Goal: Task Accomplishment & Management: Manage account settings

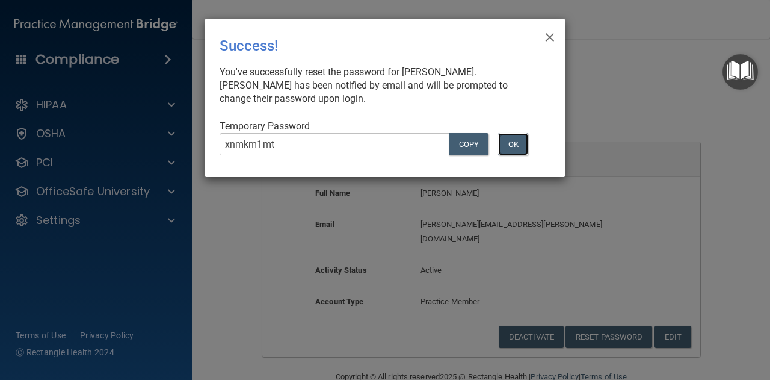
click at [507, 143] on button "OK" at bounding box center [513, 144] width 30 height 22
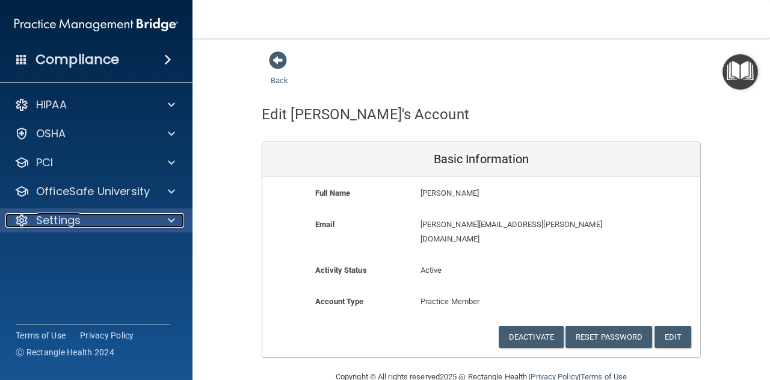
click at [120, 225] on div "Settings" at bounding box center [79, 220] width 149 height 14
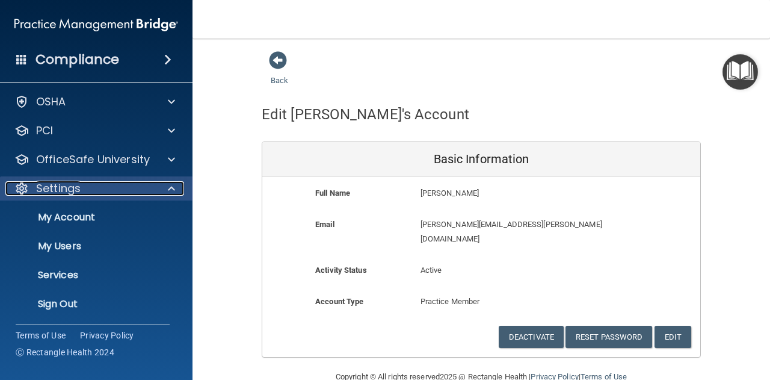
scroll to position [32, 0]
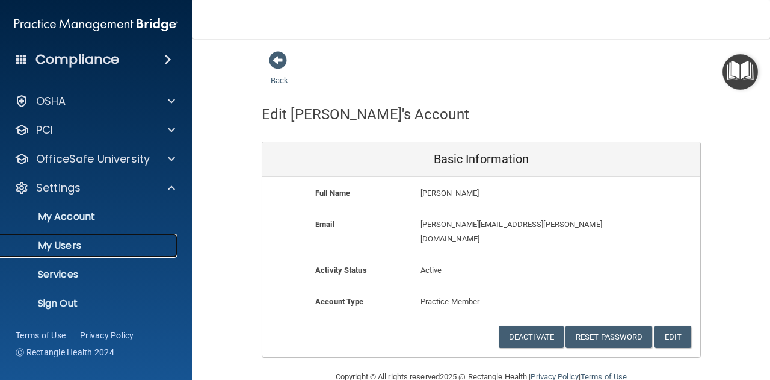
click at [85, 252] on link "My Users" at bounding box center [83, 245] width 190 height 24
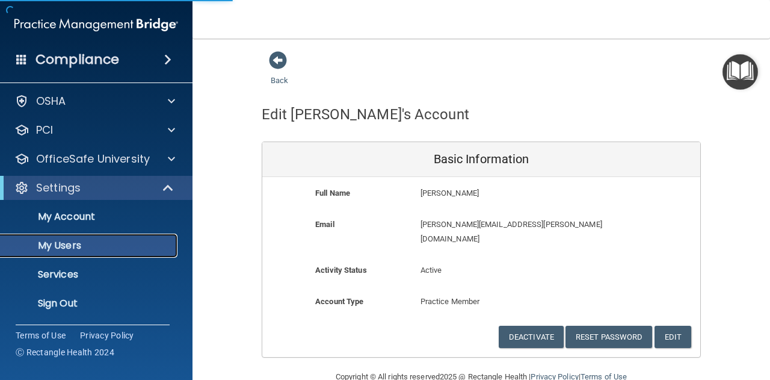
select select "20"
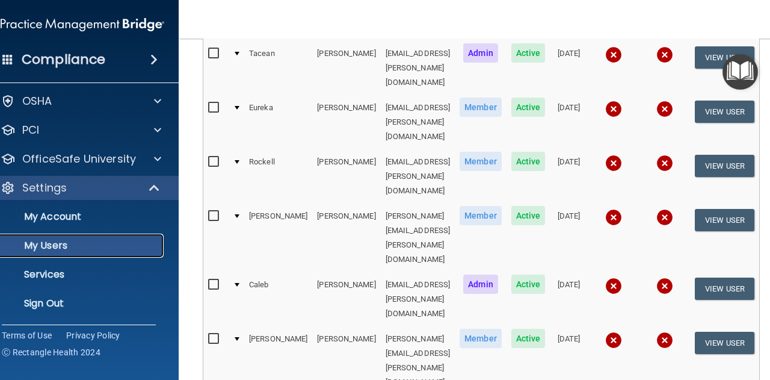
scroll to position [229, 0]
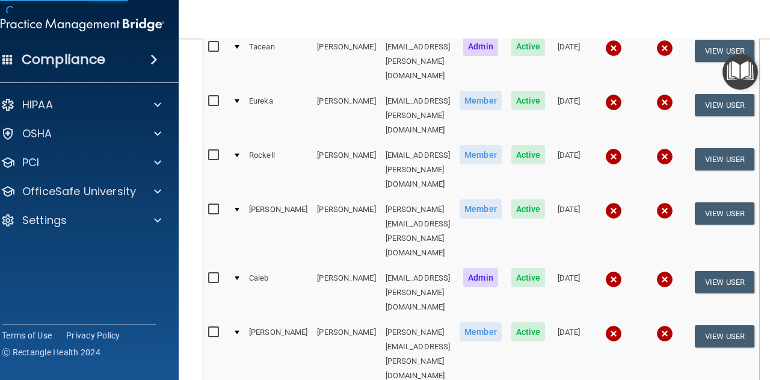
scroll to position [10, 0]
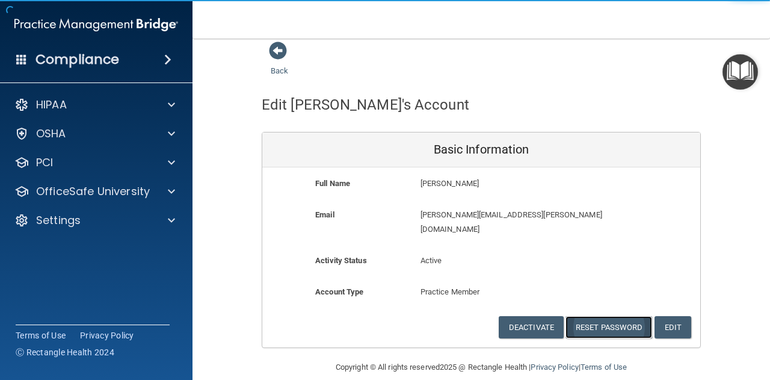
click at [624, 316] on button "Reset Password" at bounding box center [609, 327] width 87 height 22
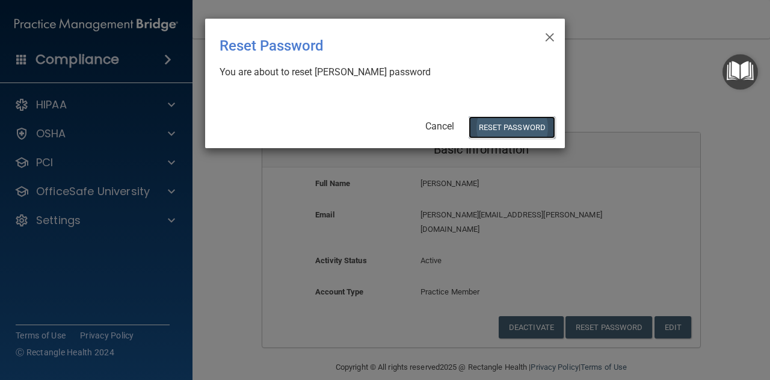
click at [529, 135] on button "Reset Password" at bounding box center [512, 127] width 87 height 22
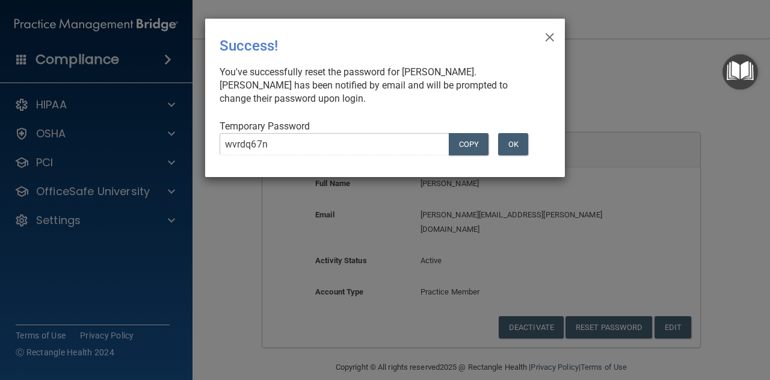
click at [490, 102] on div "You've successfully reset the password for [PERSON_NAME]. [PERSON_NAME] has bee…" at bounding box center [380, 86] width 321 height 40
click at [521, 146] on button "OK" at bounding box center [513, 144] width 30 height 22
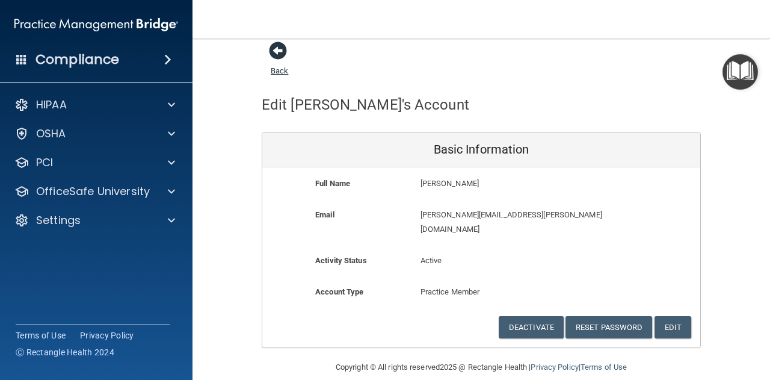
click at [269, 53] on span at bounding box center [278, 51] width 18 height 18
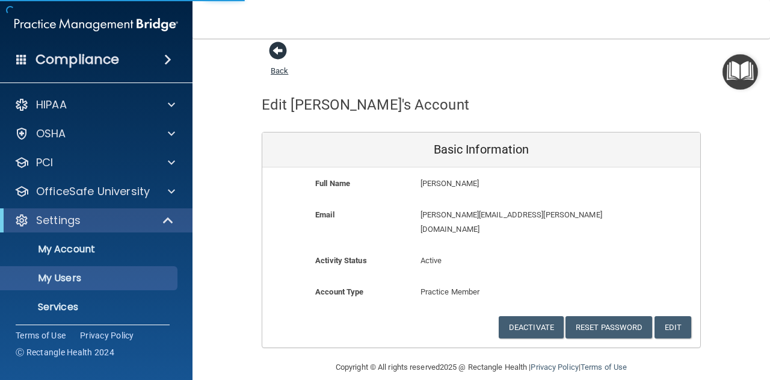
select select "20"
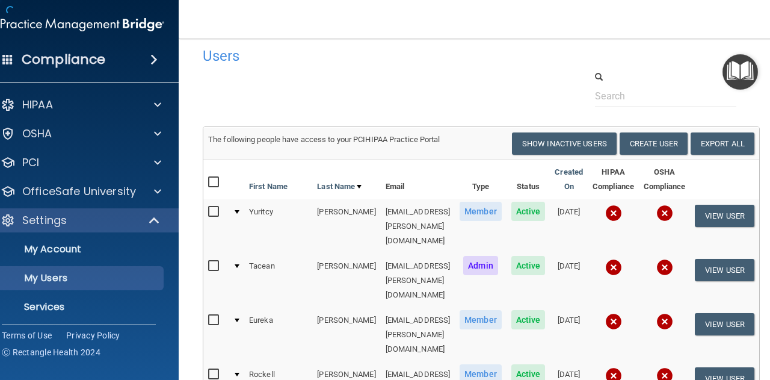
scroll to position [306, 0]
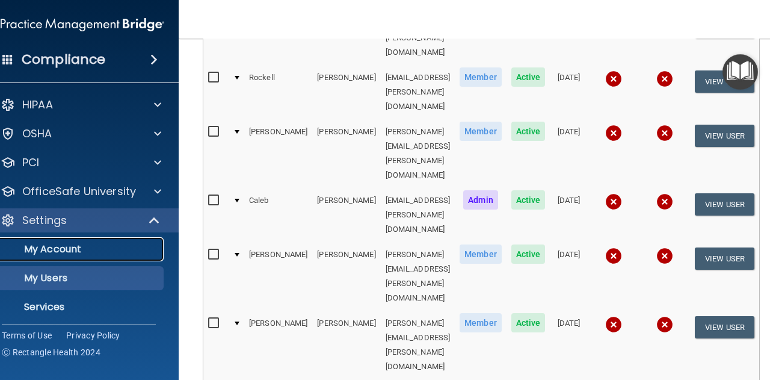
click at [0, 248] on p "My Account" at bounding box center [76, 249] width 164 height 12
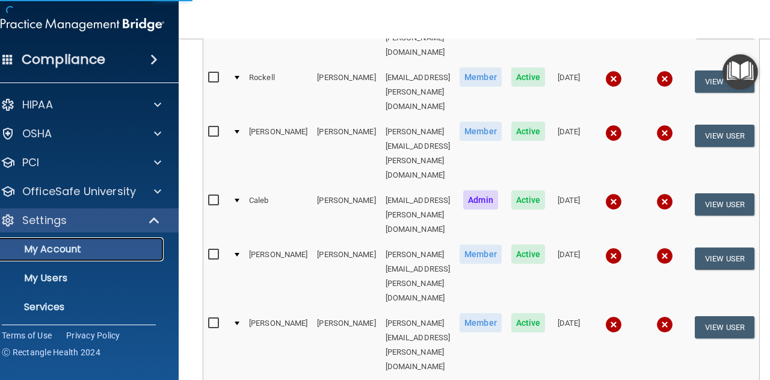
click at [0, 244] on p "My Account" at bounding box center [76, 249] width 164 height 12
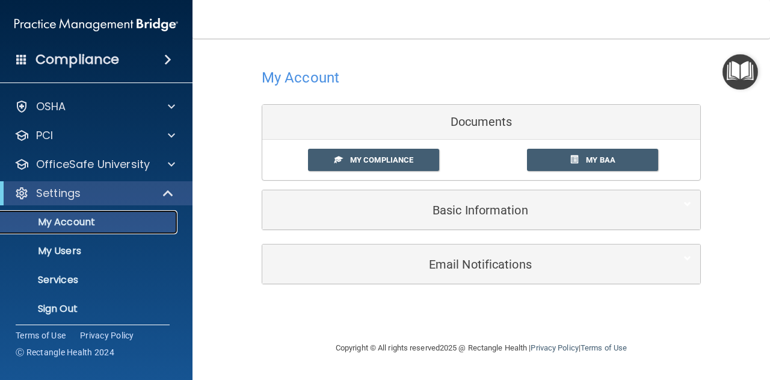
scroll to position [32, 0]
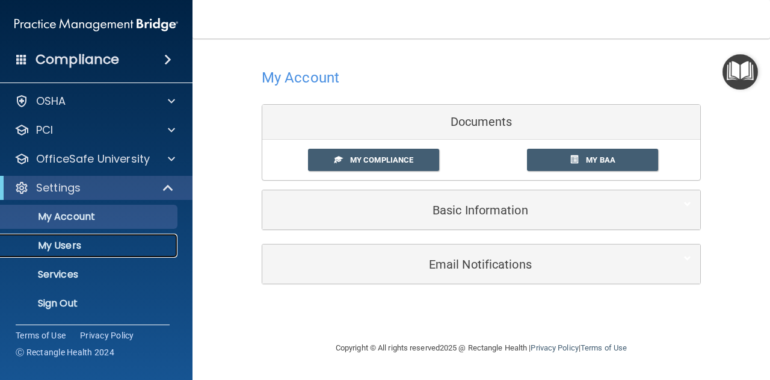
click at [66, 235] on link "My Users" at bounding box center [83, 245] width 190 height 24
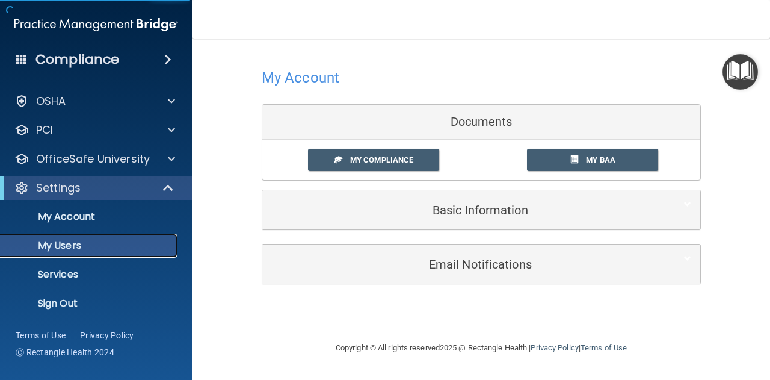
select select "20"
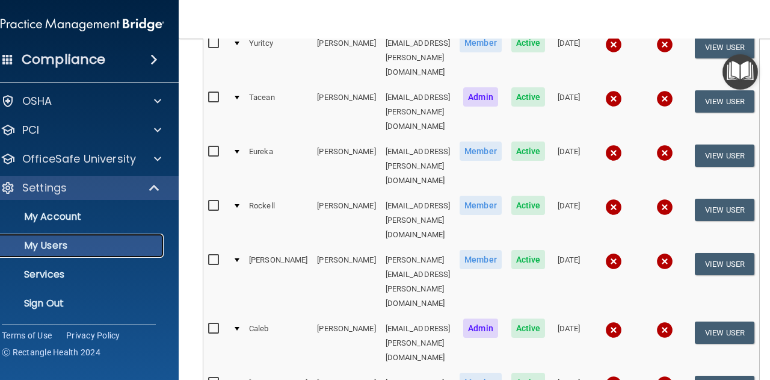
scroll to position [18, 0]
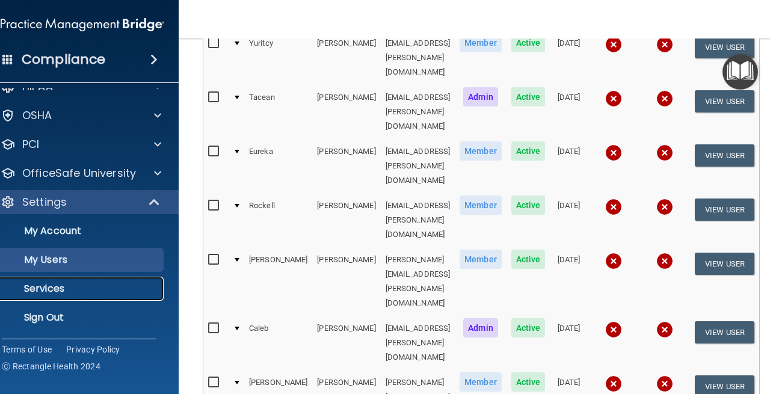
click at [0, 283] on p "Services" at bounding box center [76, 289] width 164 height 12
